Goal: Complete application form: Complete application form

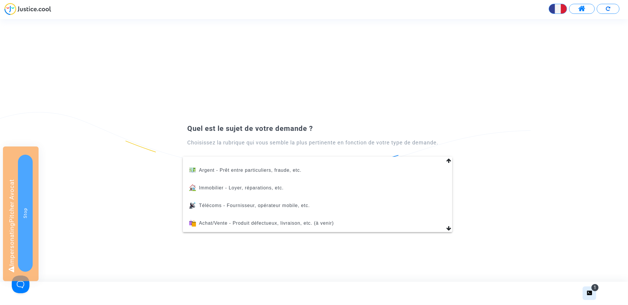
scroll to position [90, 0]
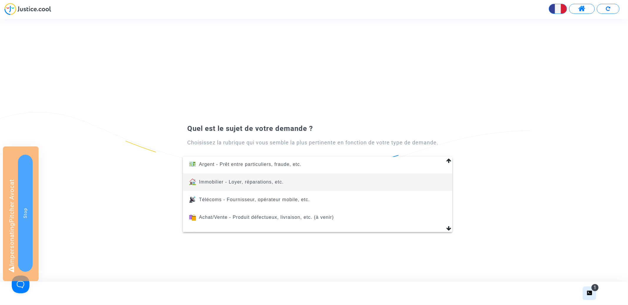
click at [310, 182] on span "Immobilier - Loyer, réparations, etc." at bounding box center [318, 182] width 260 height 18
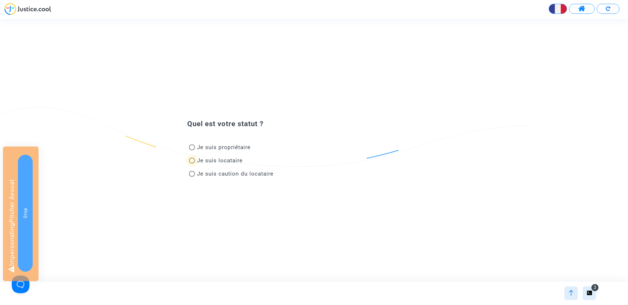
click at [234, 158] on span "Je suis locataire" at bounding box center [220, 160] width 46 height 7
click at [192, 164] on input "Je suis locataire" at bounding box center [192, 164] width 0 height 0
radio input "true"
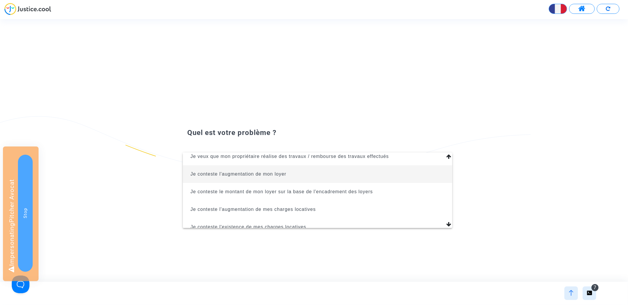
scroll to position [24, 0]
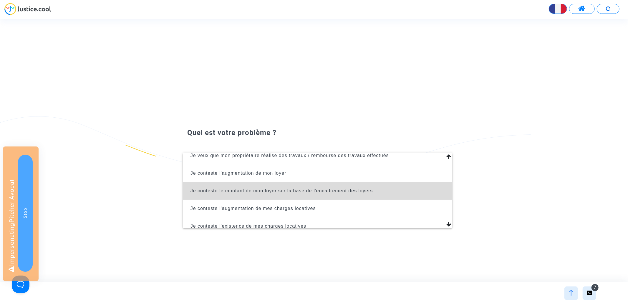
click at [320, 188] on span "Je conteste le montant de mon loyer sur la base de l'encadrement des loyers" at bounding box center [318, 191] width 260 height 18
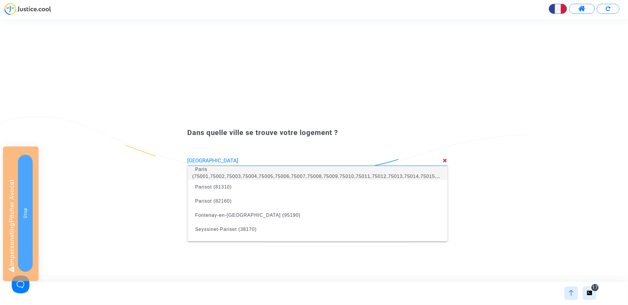
click at [336, 171] on span "Paris (75001,75002,75003,75004,75005,75006,75007,75008,75009,75010,75011,75012,…" at bounding box center [317, 173] width 251 height 24
type input "Paris (75001,75002,75003,75004,75005,75006,75007,75008,75009,75010,75011,75012,…"
